Goal: Information Seeking & Learning: Learn about a topic

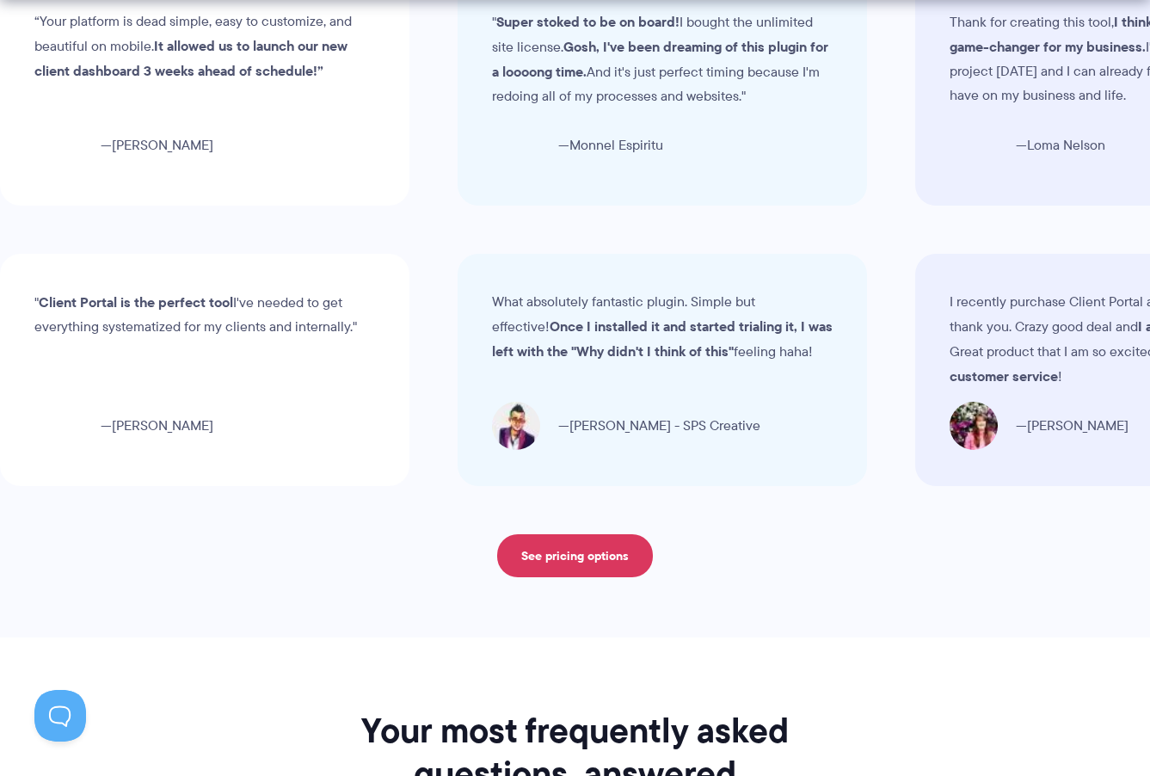
scroll to position [7104, 0]
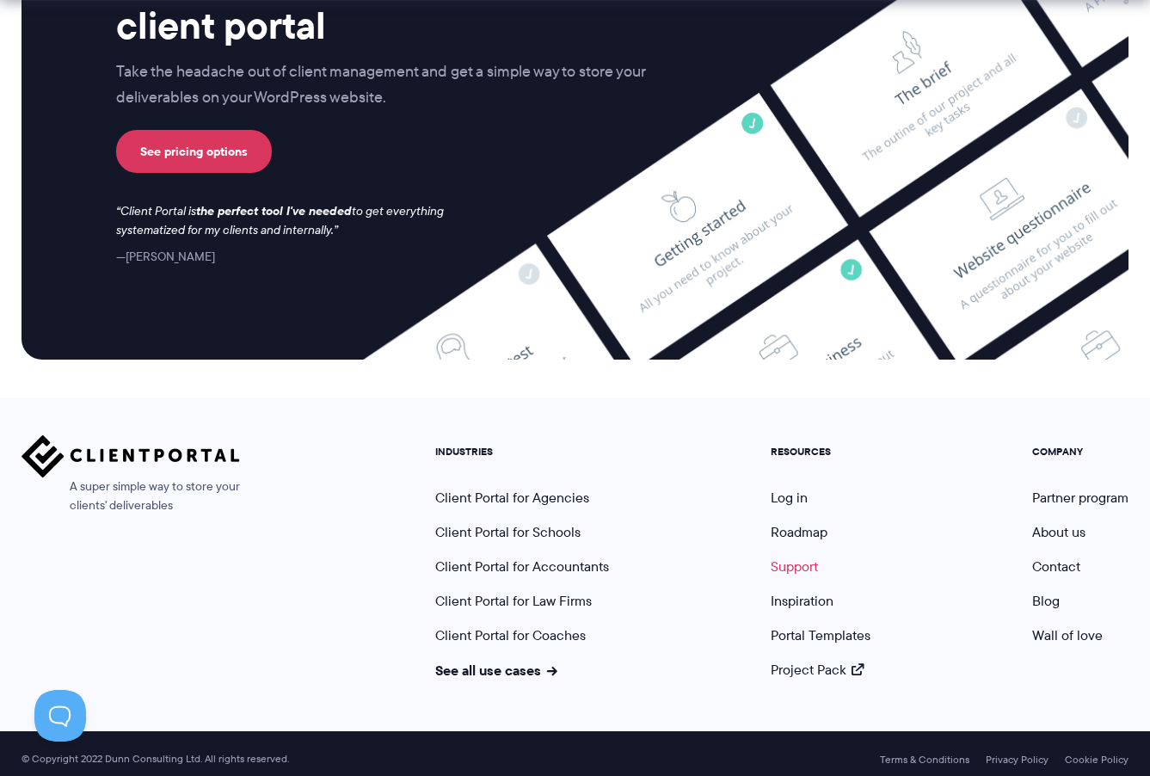
click at [789, 560] on link "Support" at bounding box center [794, 566] width 47 height 20
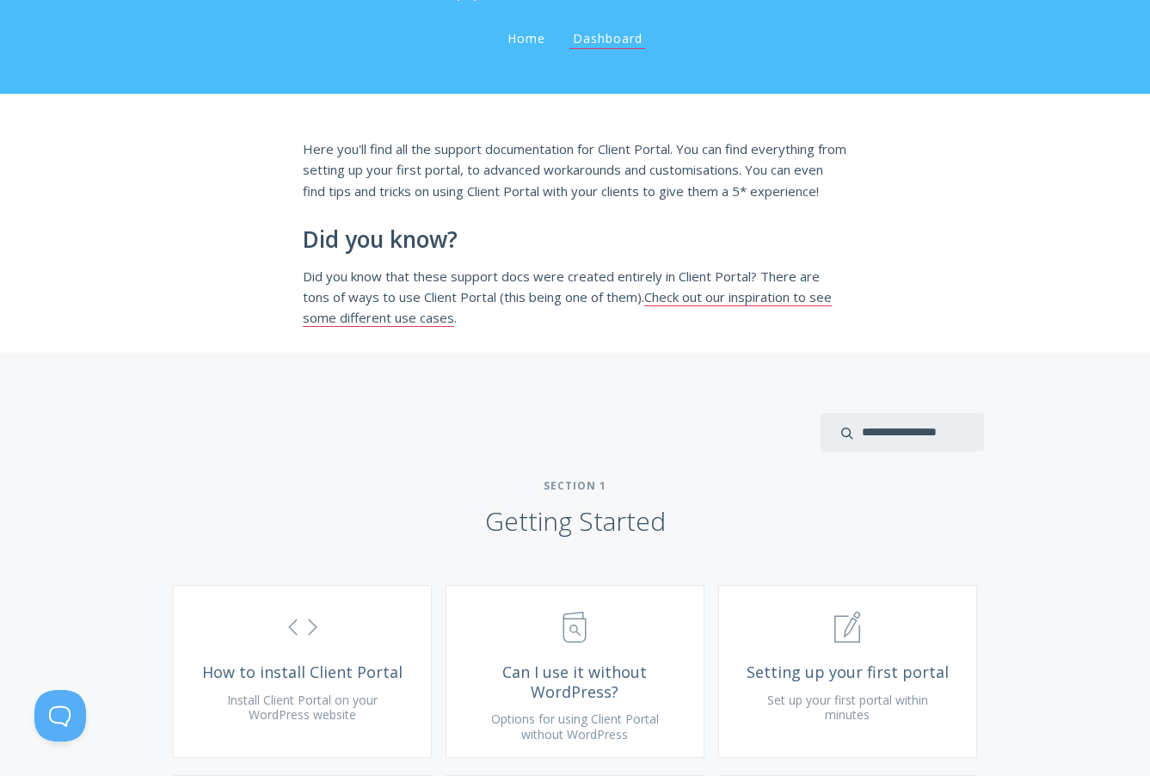
scroll to position [550, 0]
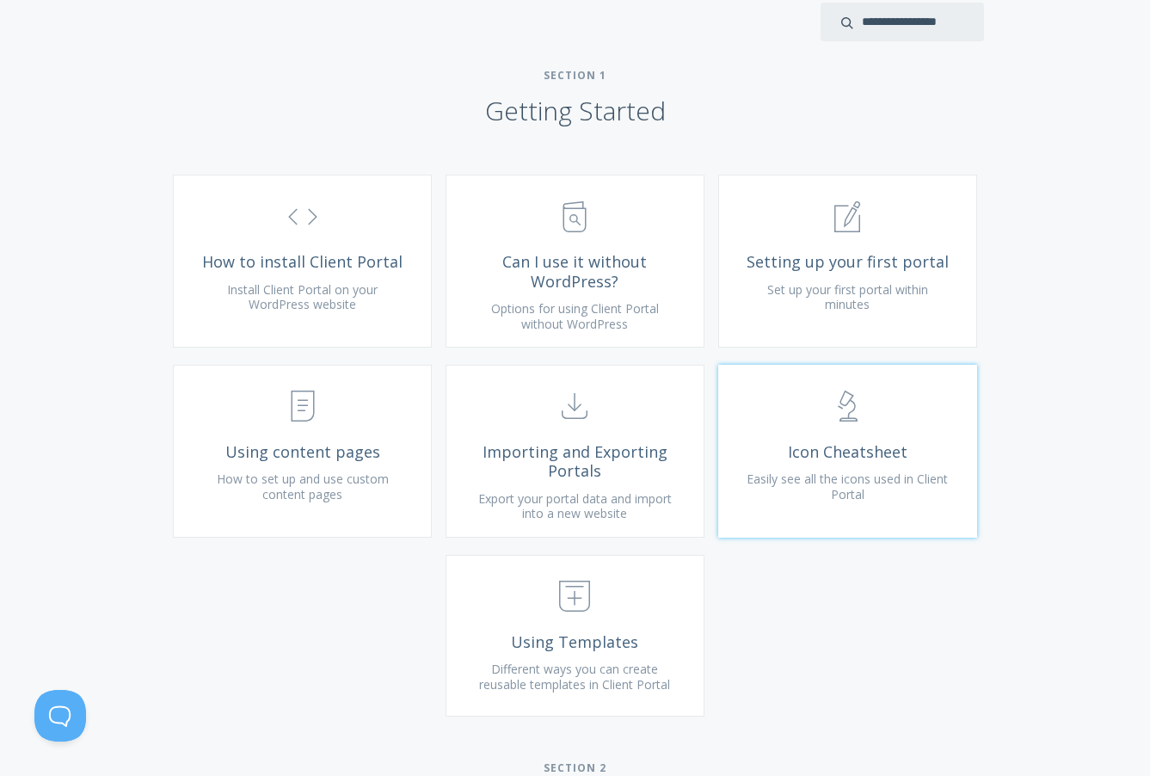
click at [822, 433] on span ".st0{fill:none;stroke:#000000;stroke-width:2;stroke-miterlimit:10;} Untitled-25" at bounding box center [848, 407] width 206 height 52
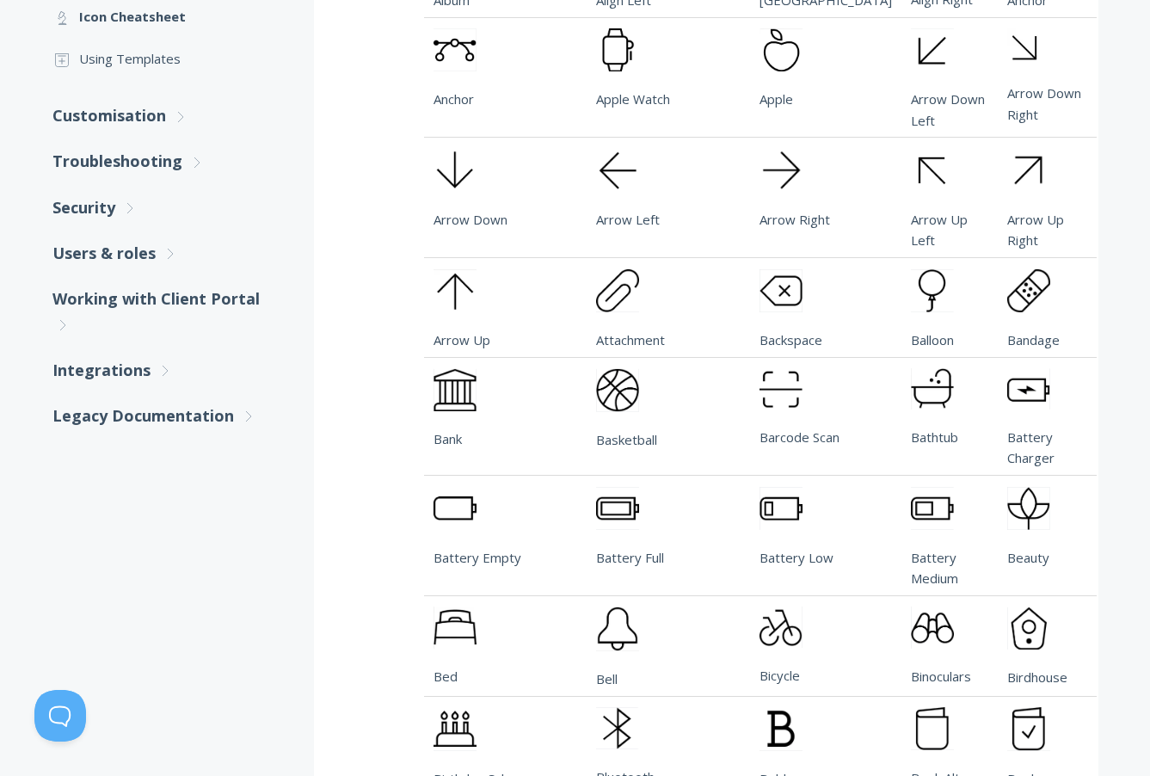
scroll to position [633, 0]
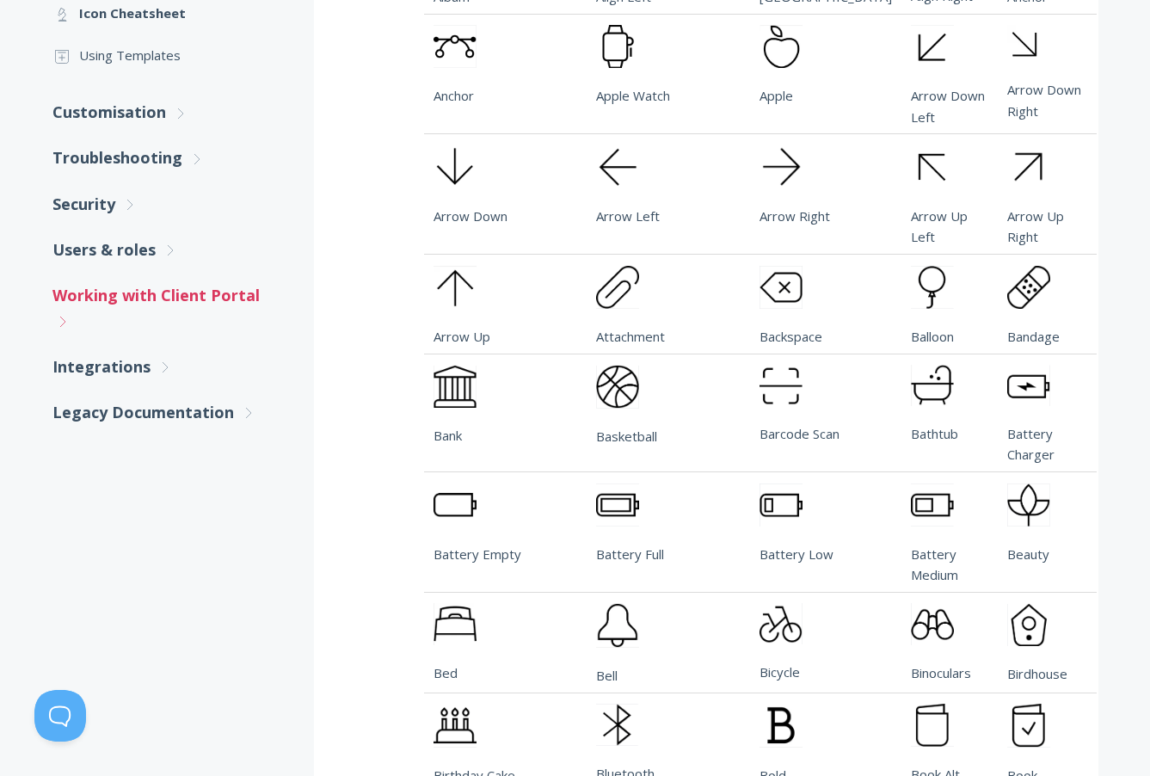
click at [122, 212] on icon ".st0{fill:none;stroke:#000000;stroke-width:2;stroke-miterlimit:10;} Untitled-27" at bounding box center [129, 204] width 15 height 15
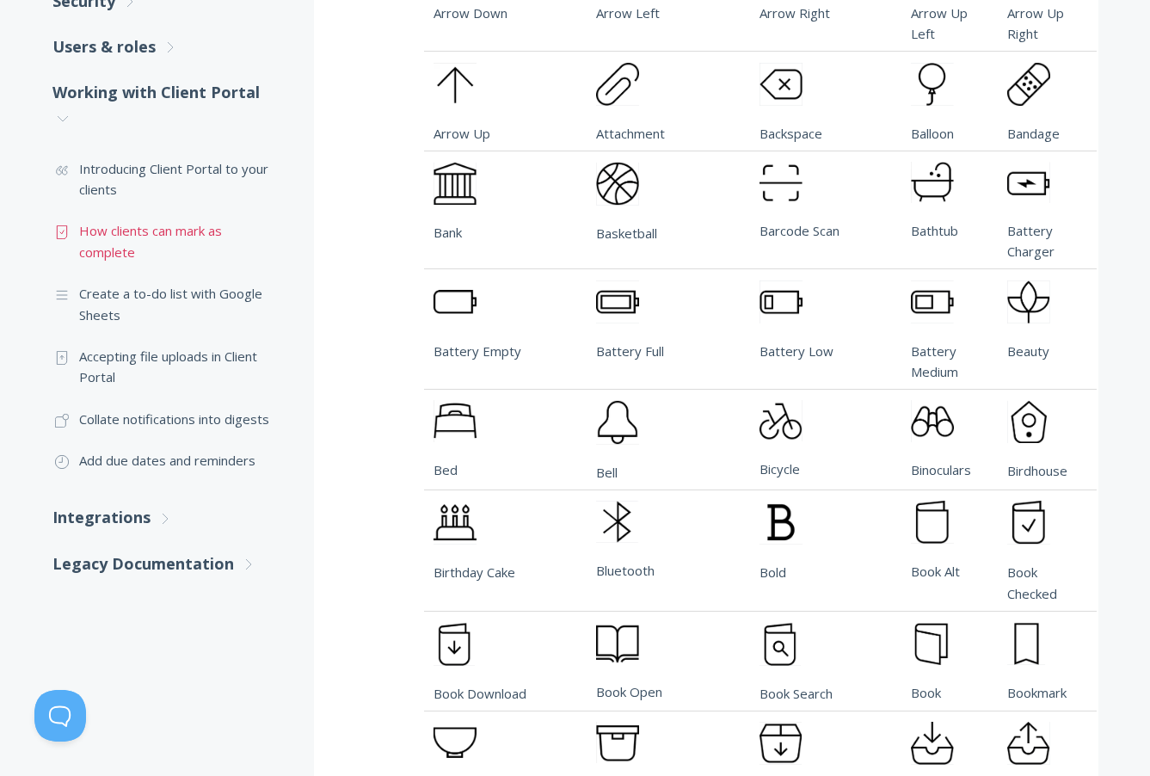
scroll to position [835, 0]
click at [116, 524] on link "Integrations .st0{fill:none;stroke:#000000;stroke-width:2;stroke-miterlimit:10;…" at bounding box center [165, 518] width 227 height 46
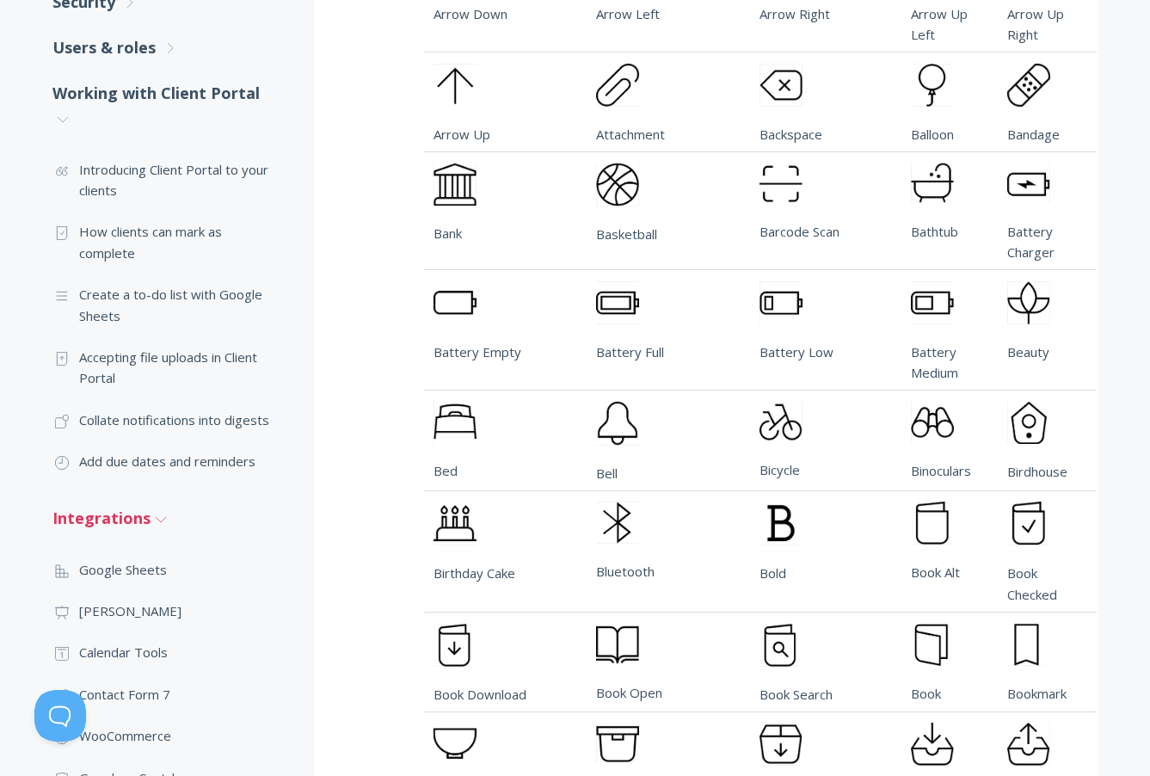
scroll to position [1050, 0]
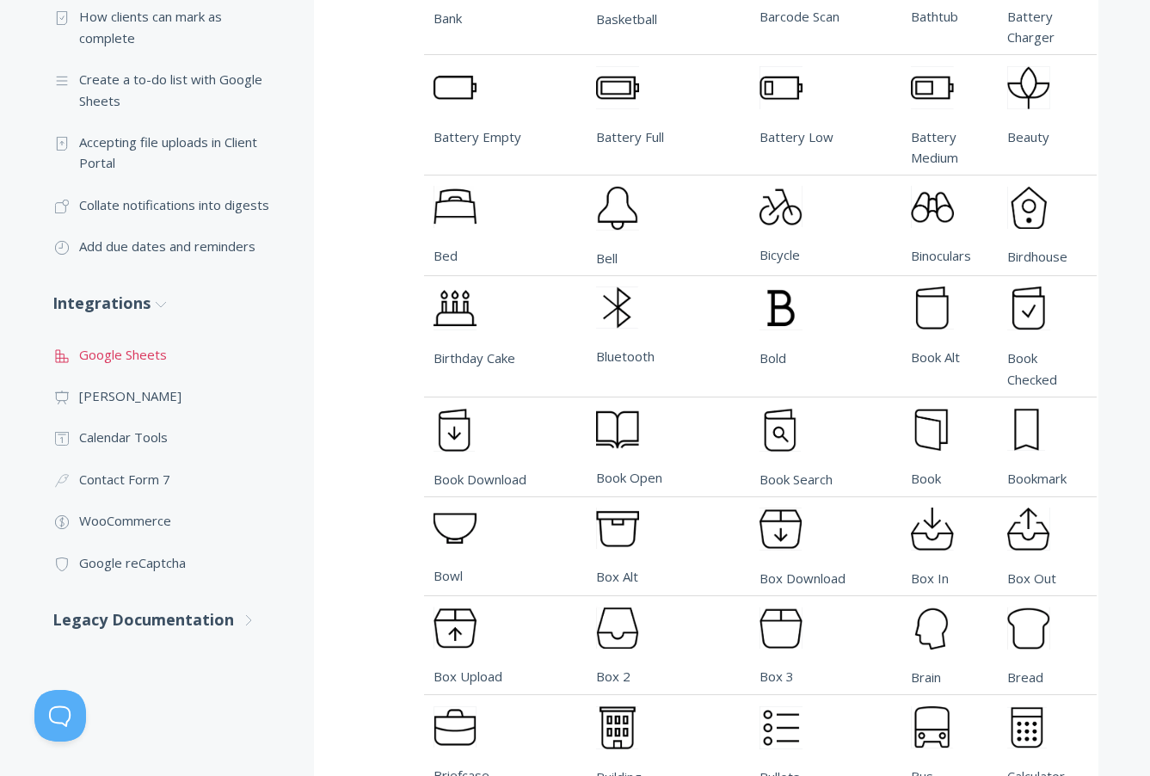
click at [111, 350] on link ".st0{fill:none;stroke:#000000;stroke-width:2;stroke-miterlimit:10;} 2. Design -…" at bounding box center [165, 354] width 227 height 41
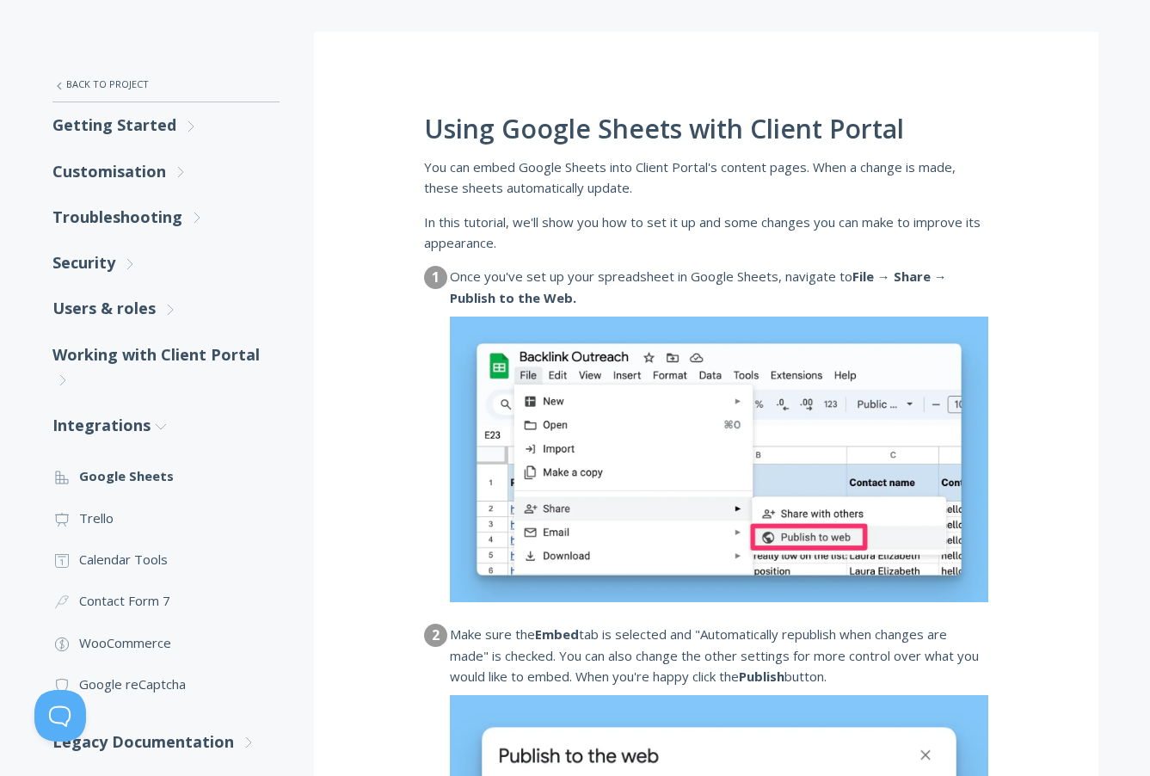
scroll to position [594, 0]
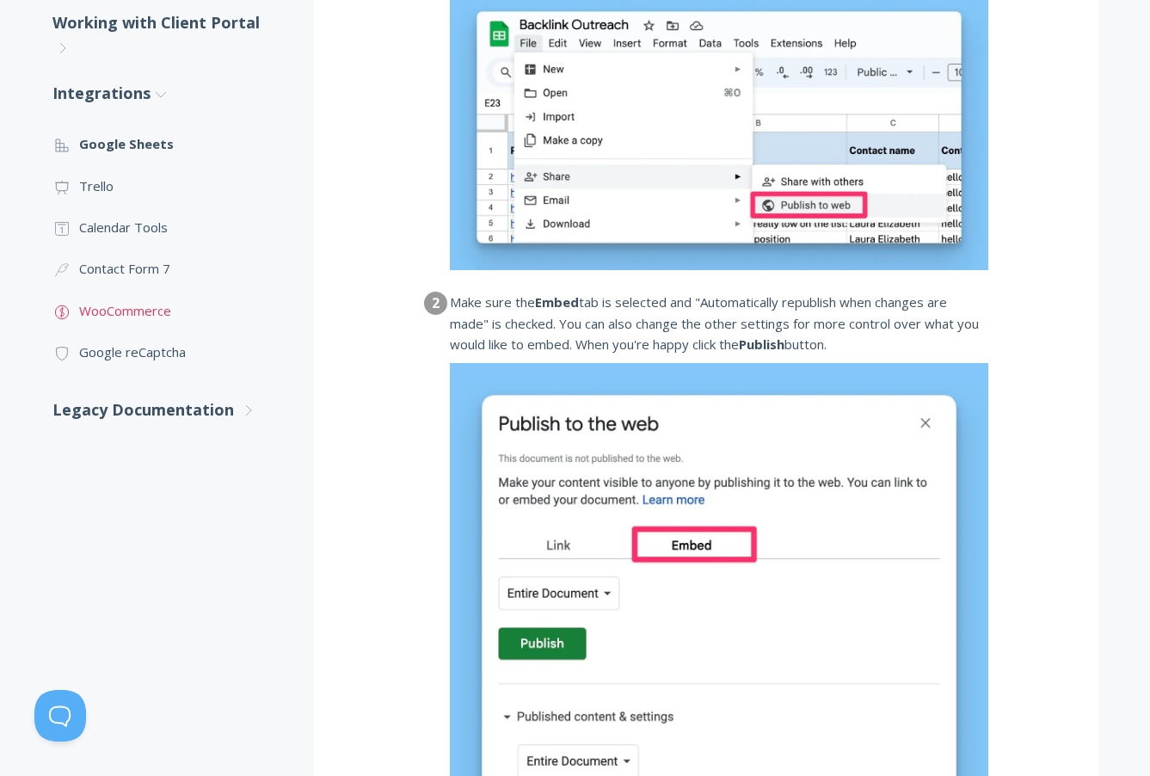
click at [102, 320] on link ".st0{fill:none;stroke:#000000;stroke-width:2;stroke-miterlimit:10;} Financial W…" at bounding box center [165, 310] width 227 height 41
